Goal: Use online tool/utility: Use online tool/utility

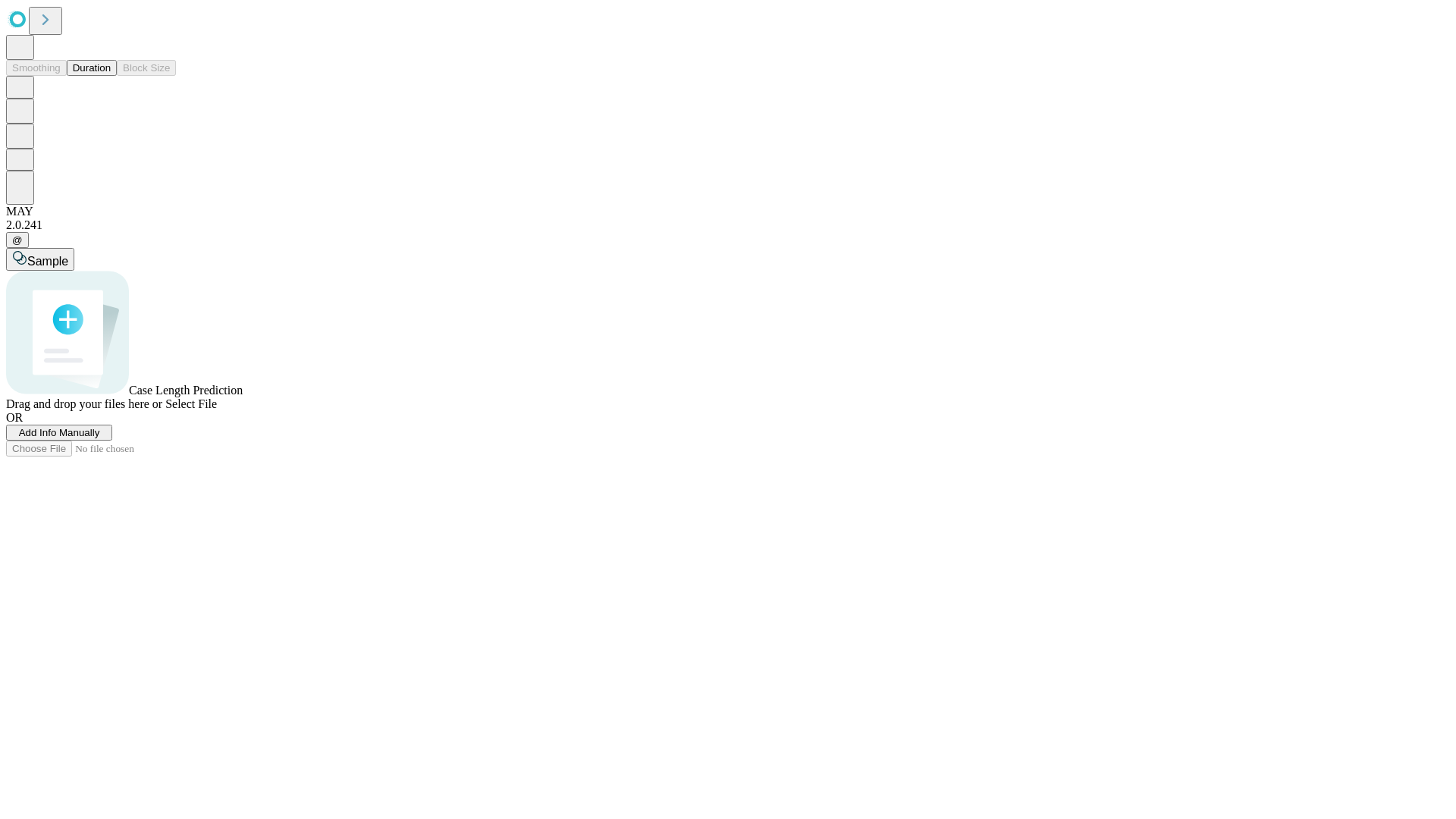
click at [110, 75] on button "Duration" at bounding box center [92, 68] width 50 height 16
click at [217, 411] on span "Select File" at bounding box center [192, 404] width 52 height 13
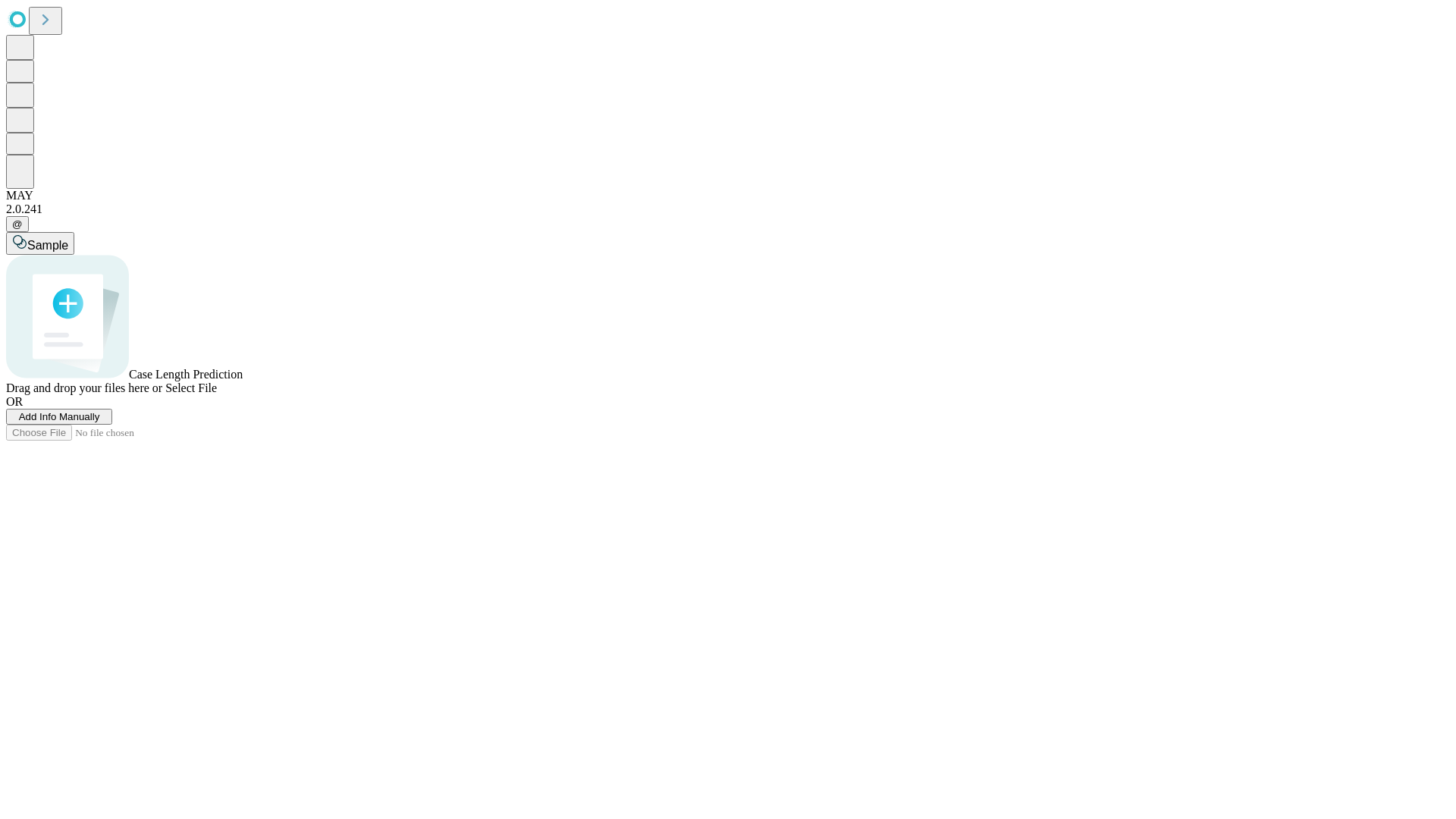
click at [217, 394] on span "Select File" at bounding box center [192, 388] width 52 height 13
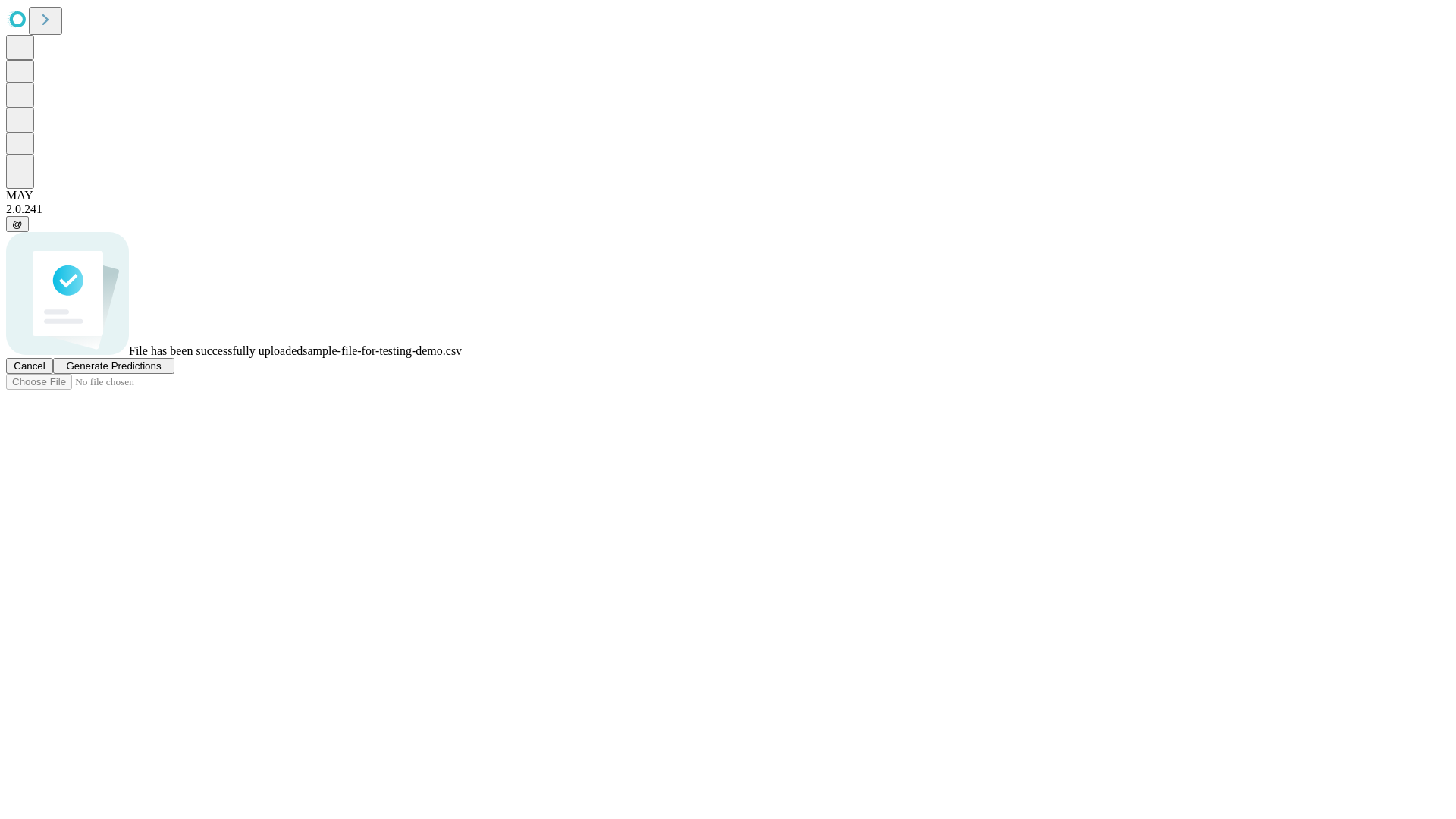
click at [161, 372] on span "Generate Predictions" at bounding box center [113, 366] width 95 height 11
